Goal: Download file/media

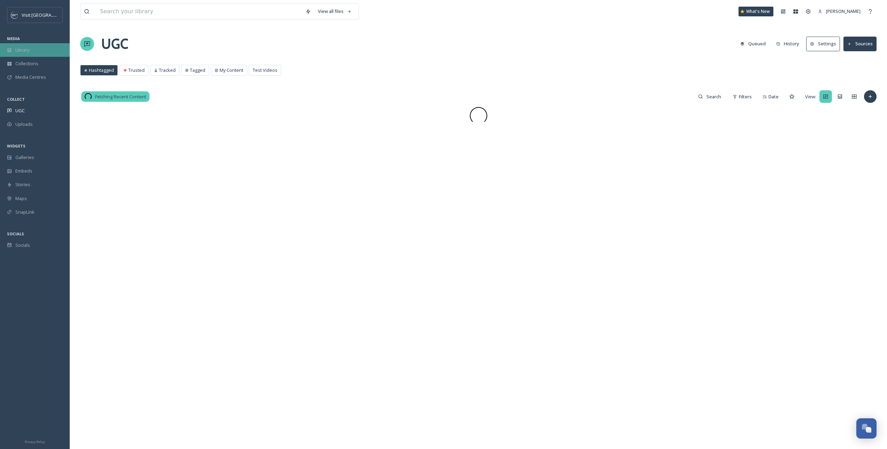
click at [35, 50] on div "Library" at bounding box center [35, 50] width 70 height 14
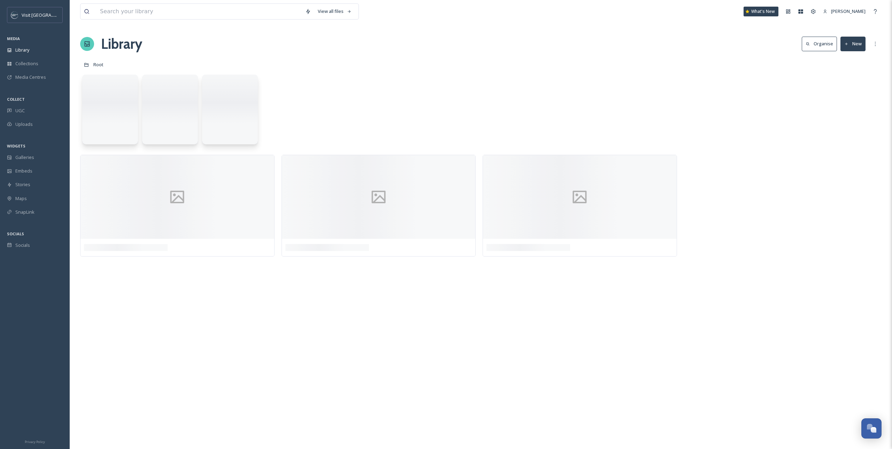
click at [142, 3] on div "View all files" at bounding box center [219, 11] width 279 height 16
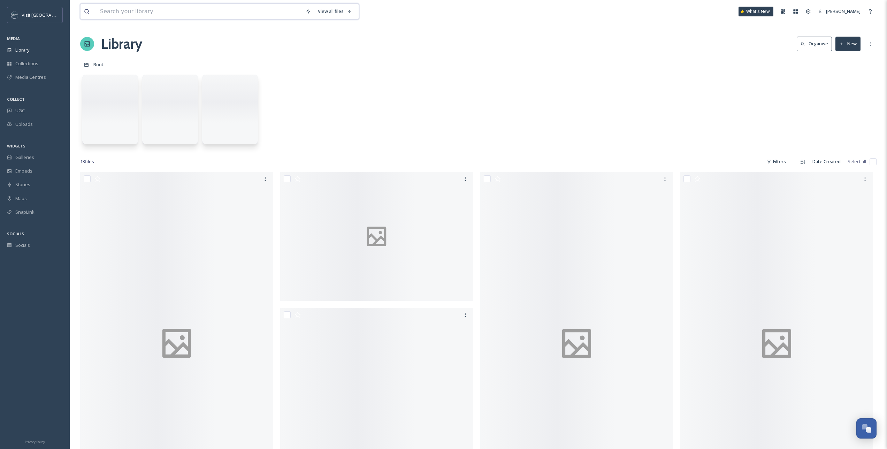
click at [143, 14] on input at bounding box center [199, 11] width 205 height 15
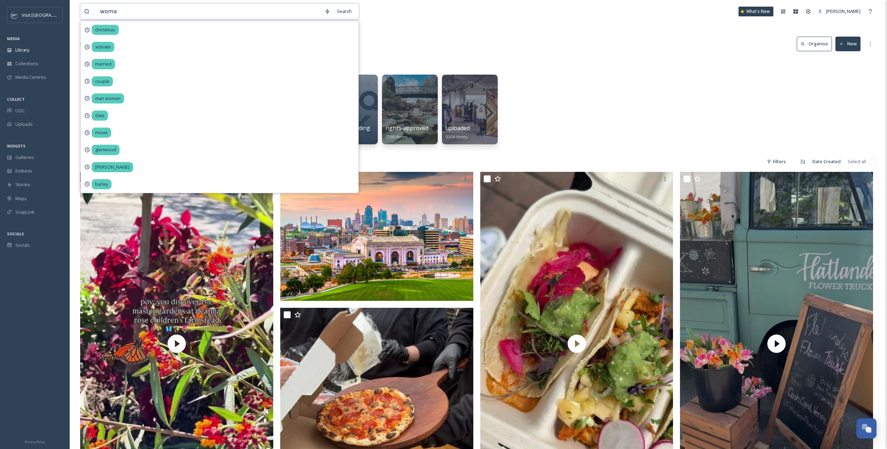
type input "woman"
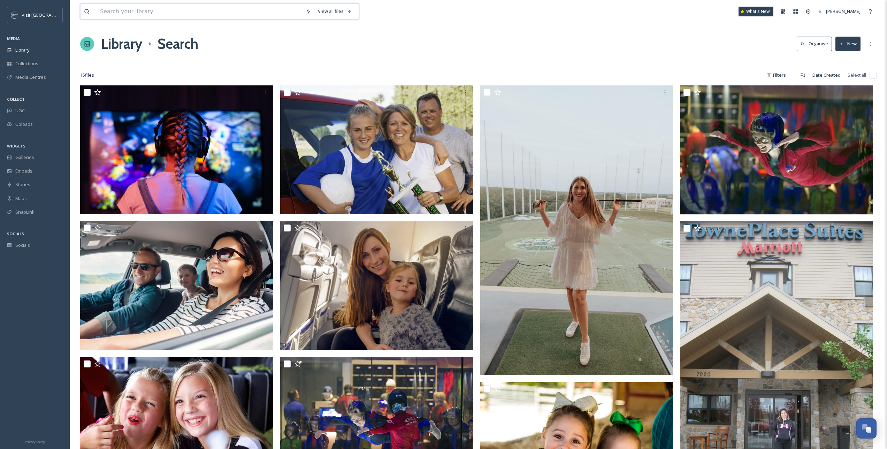
click at [166, 6] on input at bounding box center [199, 11] width 205 height 15
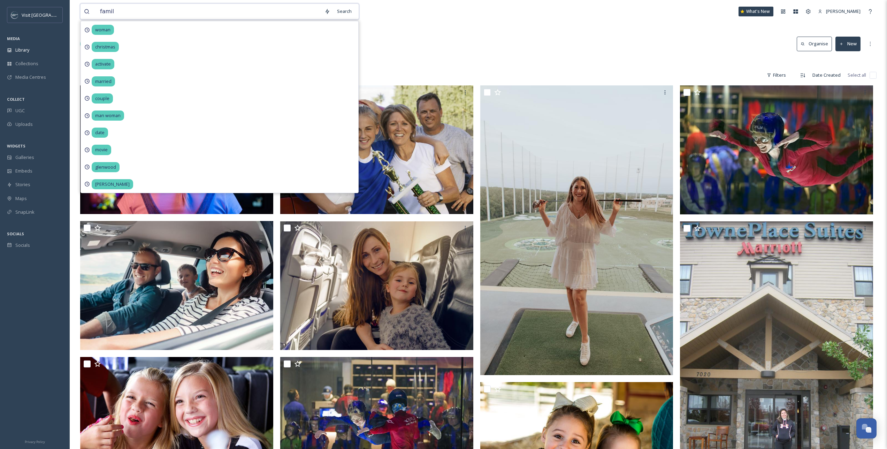
type input "family"
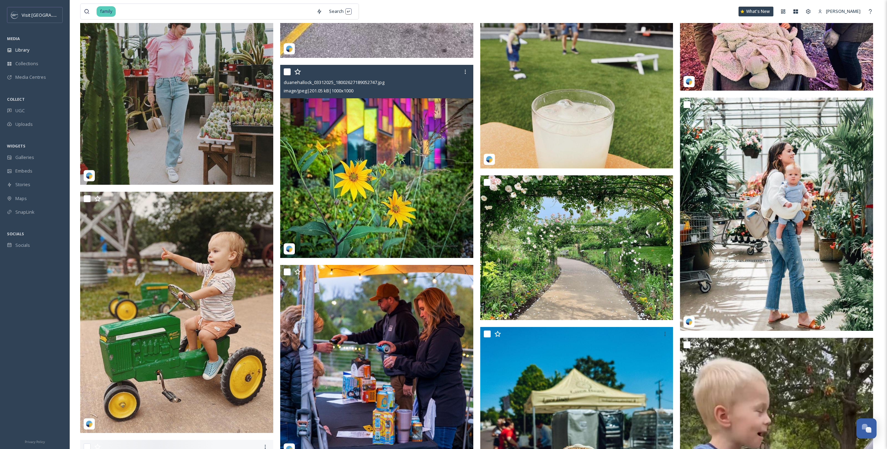
scroll to position [11514, 0]
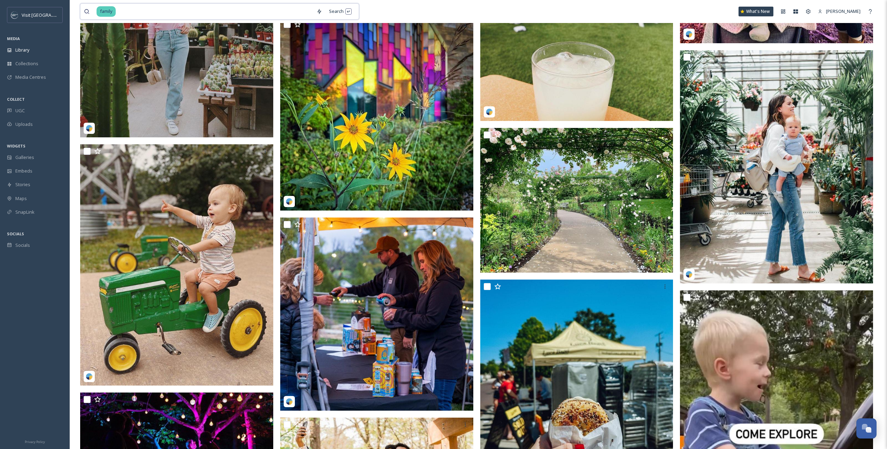
click at [119, 12] on input at bounding box center [214, 11] width 197 height 15
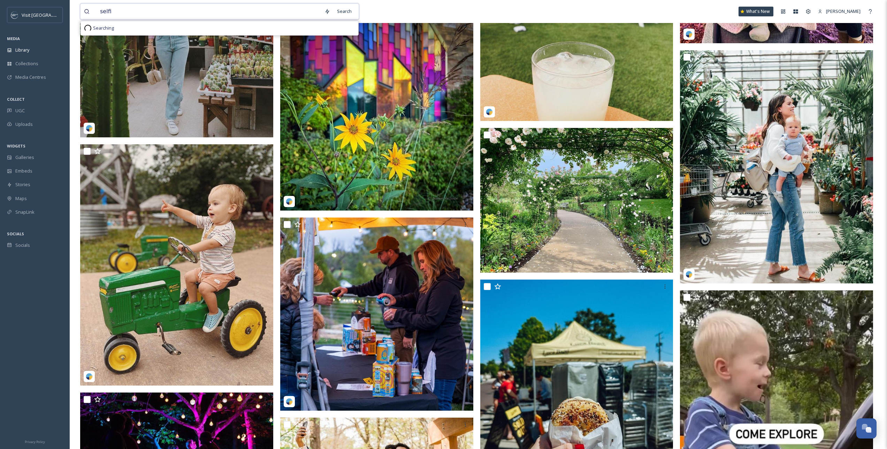
type input "selfie"
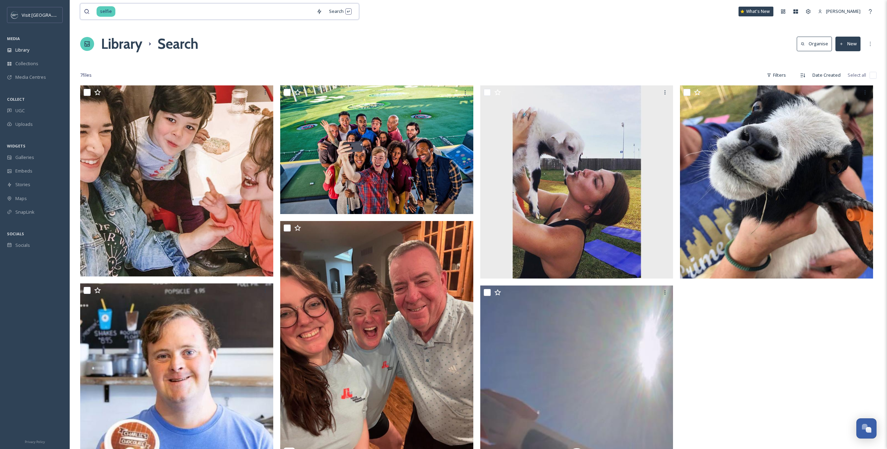
click at [122, 11] on input at bounding box center [214, 11] width 197 height 15
type input "phone"
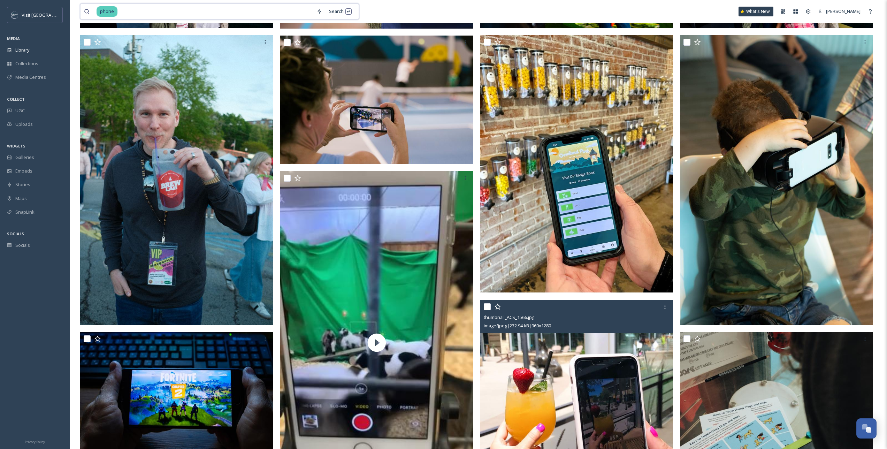
scroll to position [368, 0]
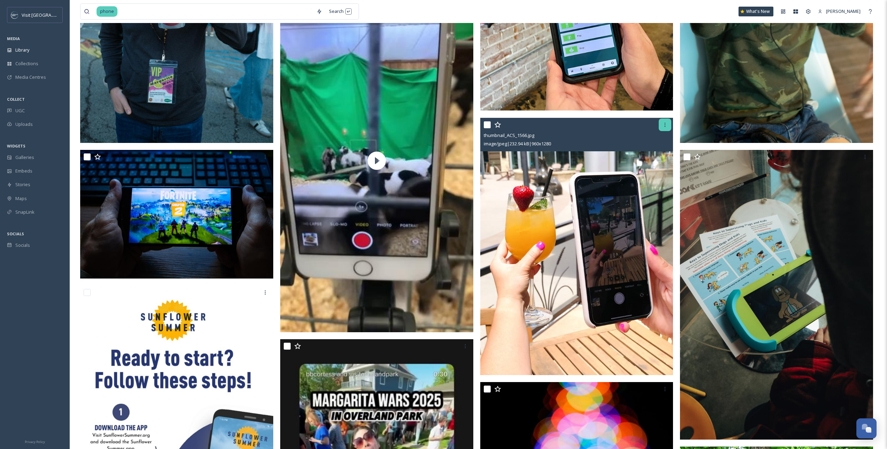
click at [668, 127] on icon at bounding box center [665, 125] width 6 height 6
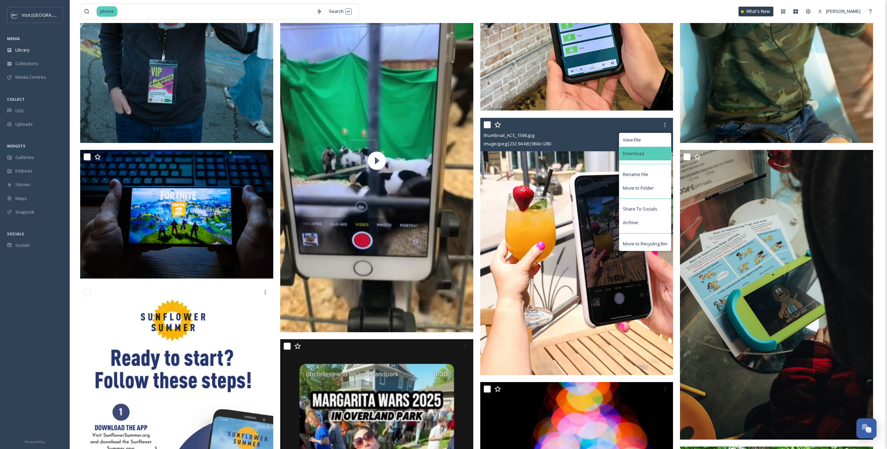
click at [652, 155] on div "Download" at bounding box center [645, 154] width 52 height 14
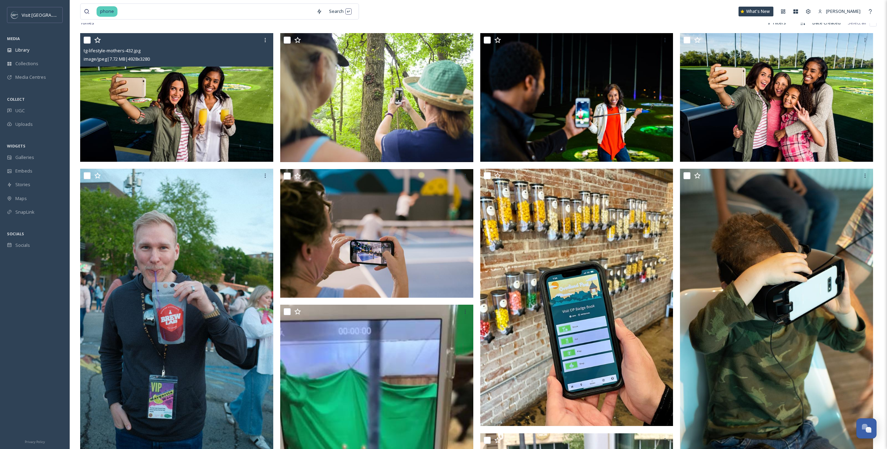
scroll to position [0, 0]
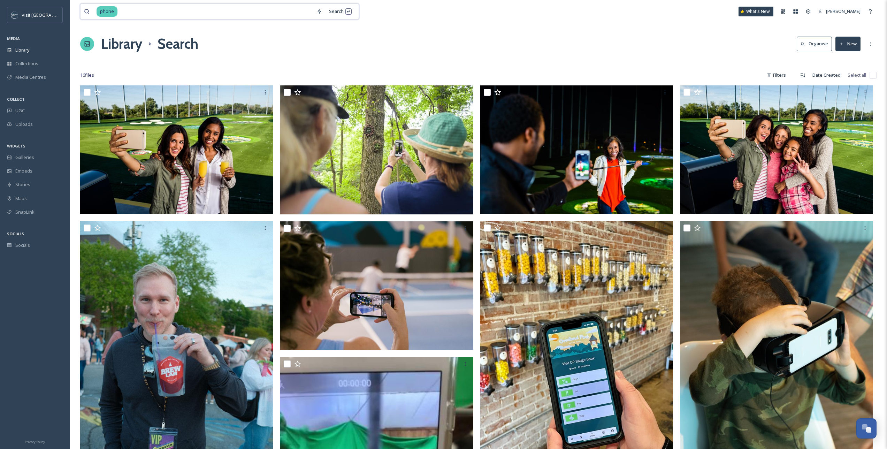
click at [208, 11] on input at bounding box center [215, 11] width 195 height 15
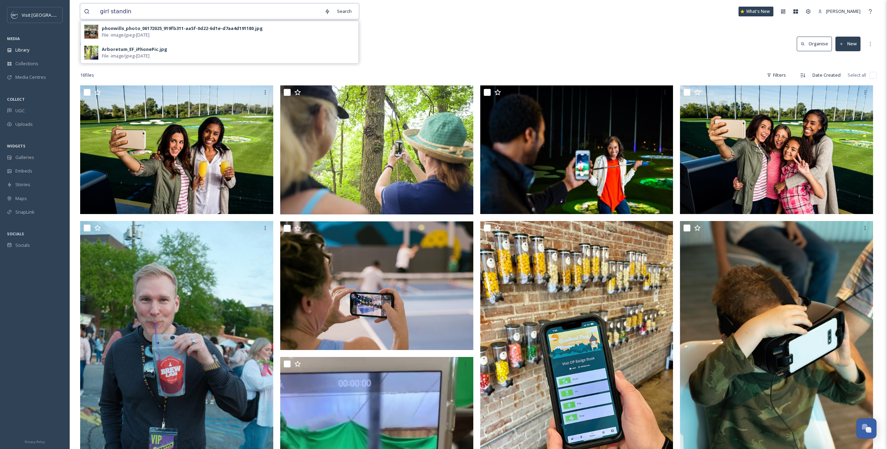
type input "girl standing"
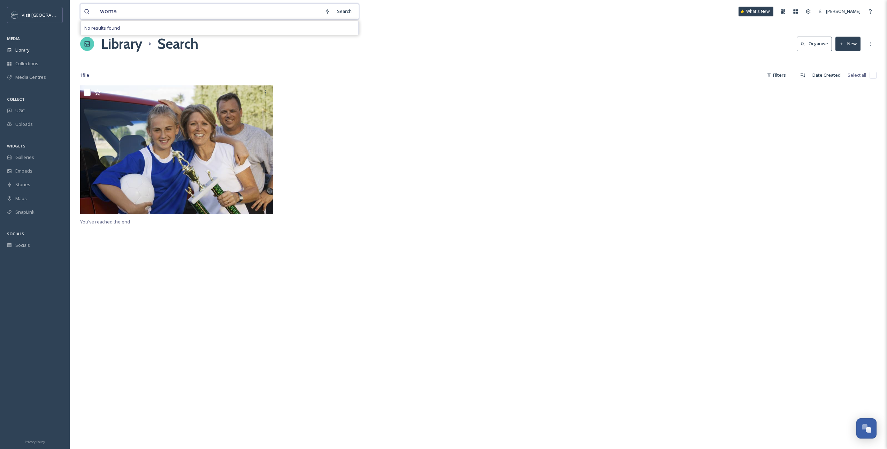
type input "woman"
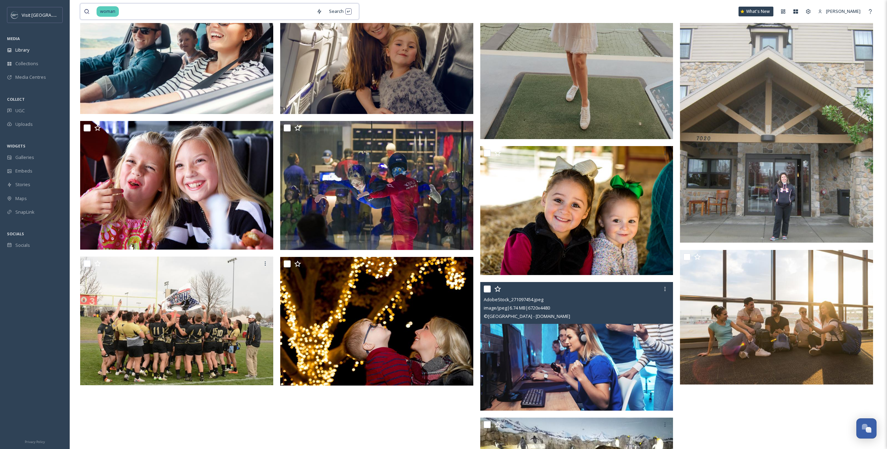
scroll to position [156, 0]
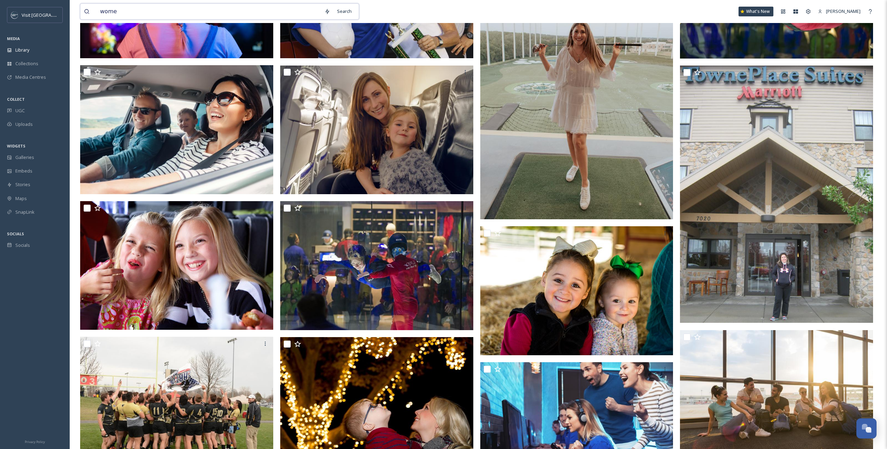
type input "women"
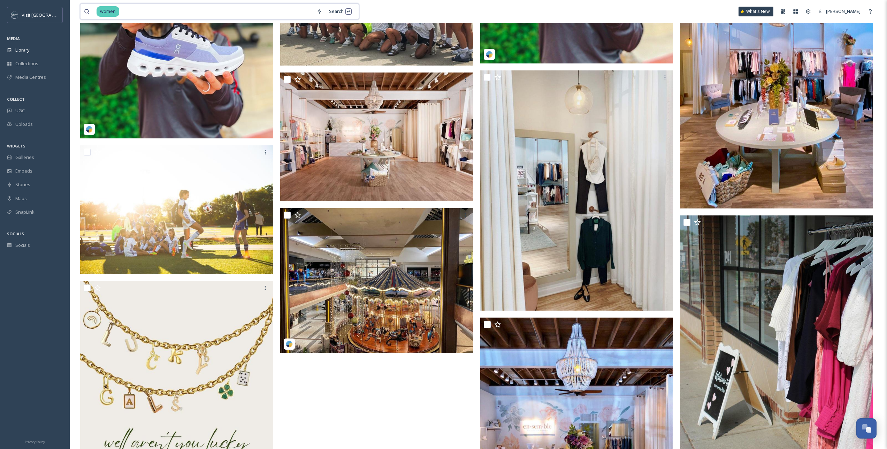
scroll to position [1098, 0]
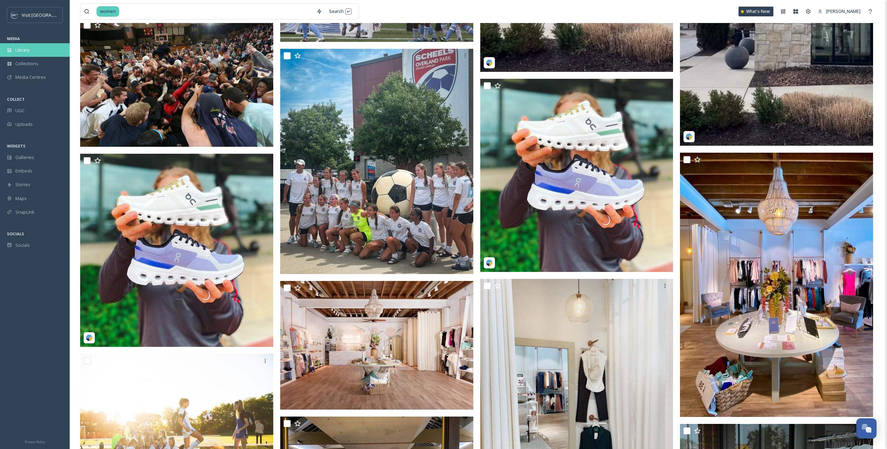
click at [38, 47] on div "Library" at bounding box center [35, 50] width 70 height 14
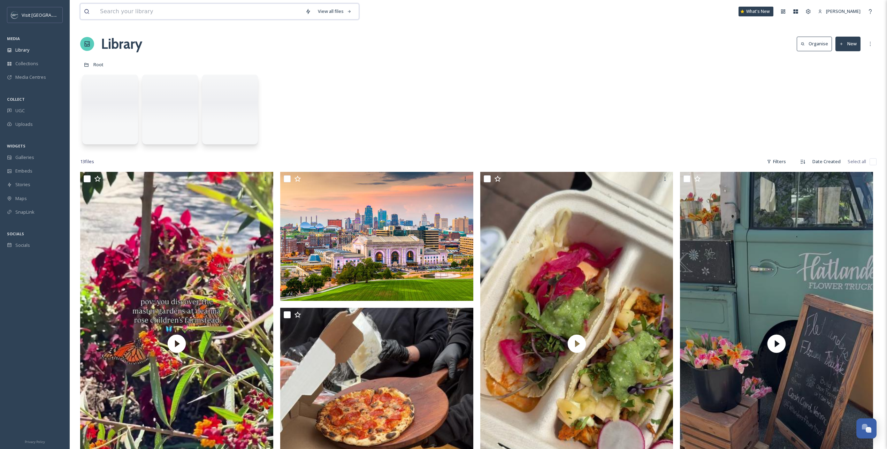
click at [167, 14] on input at bounding box center [199, 11] width 205 height 15
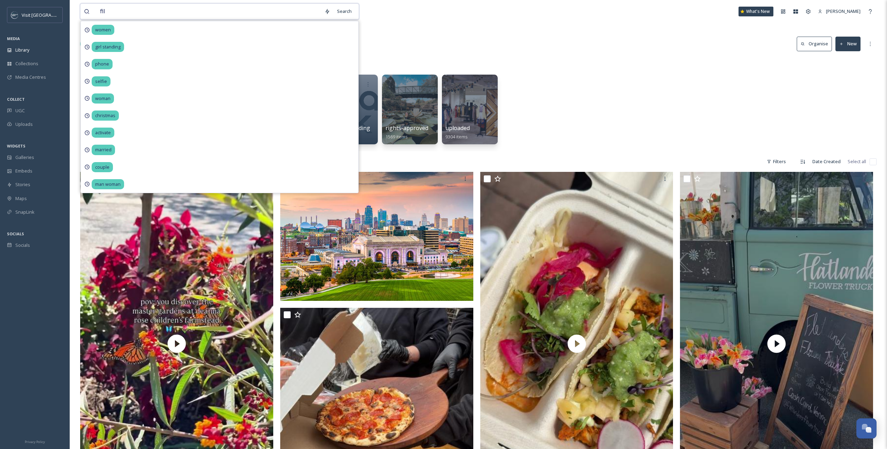
type input "film"
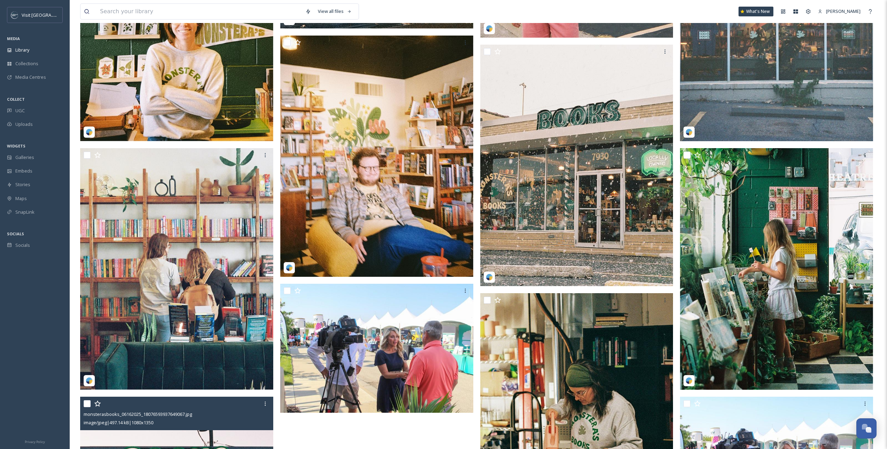
scroll to position [932, 0]
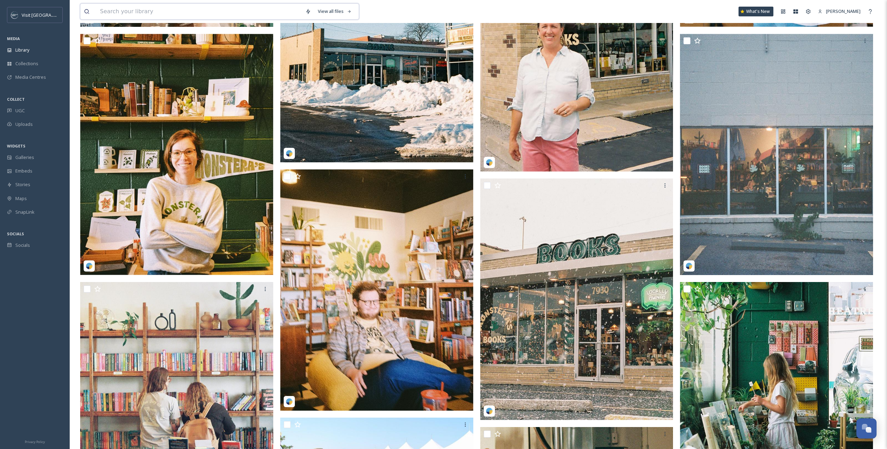
click at [169, 6] on input at bounding box center [199, 11] width 205 height 15
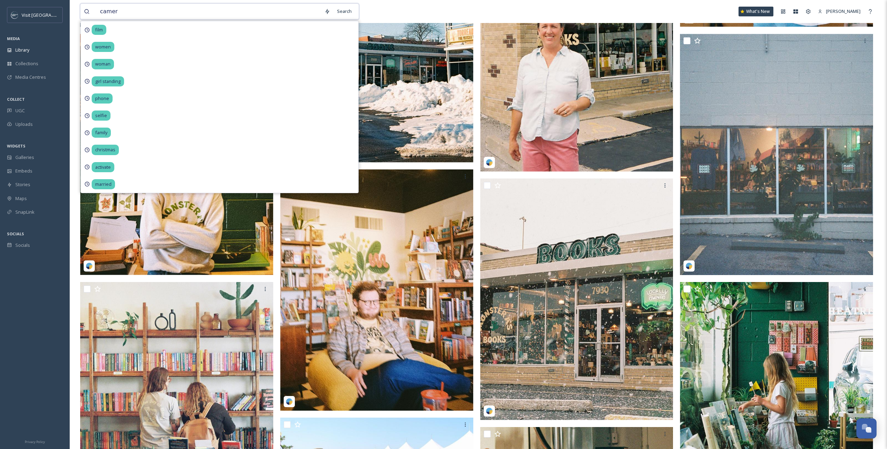
type input "camera"
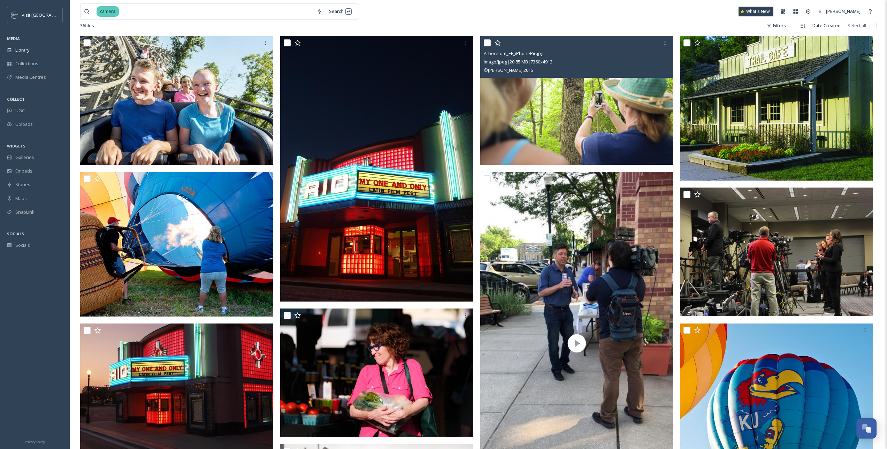
scroll to position [44, 0]
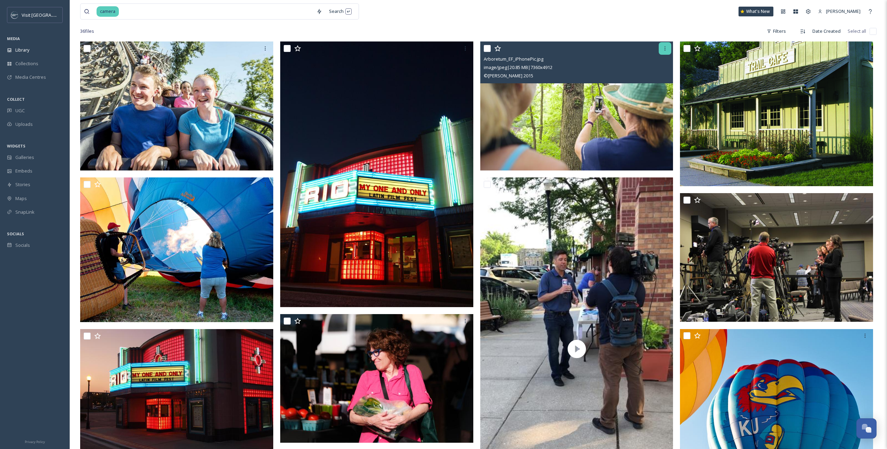
click at [665, 46] on icon at bounding box center [665, 48] width 1 height 4
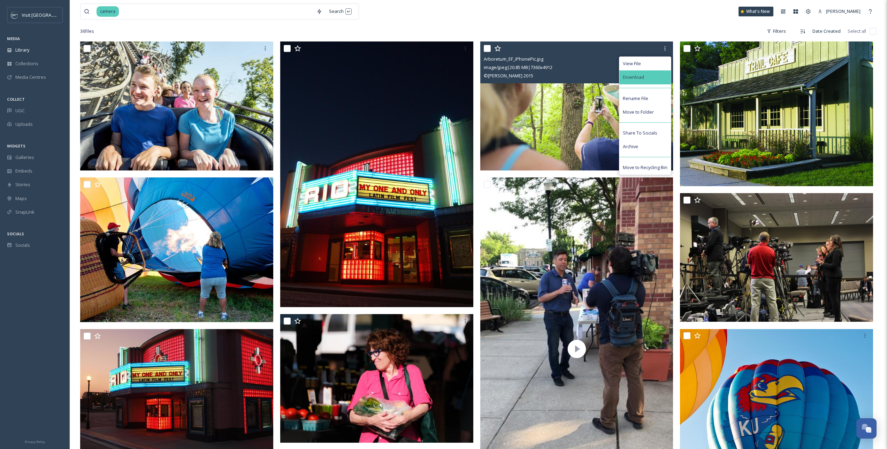
click at [650, 81] on div "Download" at bounding box center [645, 77] width 52 height 14
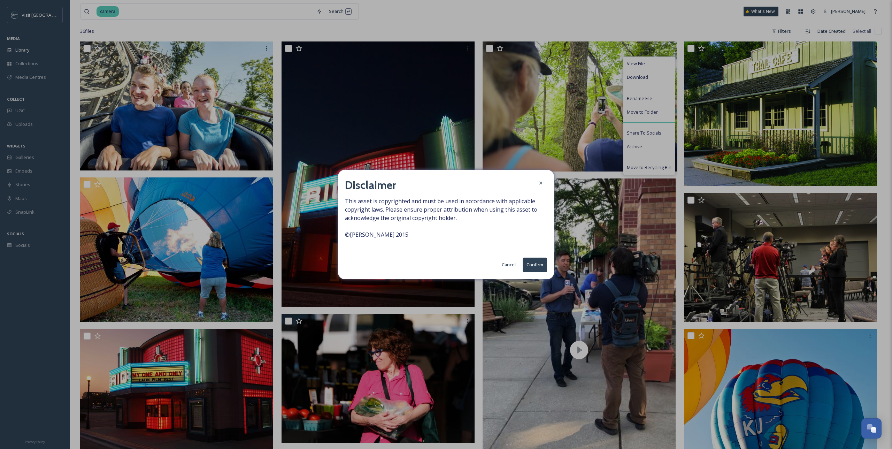
click at [535, 261] on button "Confirm" at bounding box center [535, 265] width 24 height 14
